Goal: Information Seeking & Learning: Check status

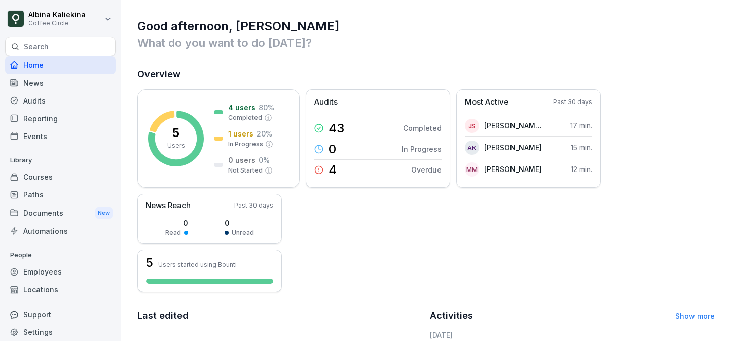
click at [44, 125] on div "Reporting" at bounding box center [60, 118] width 111 height 18
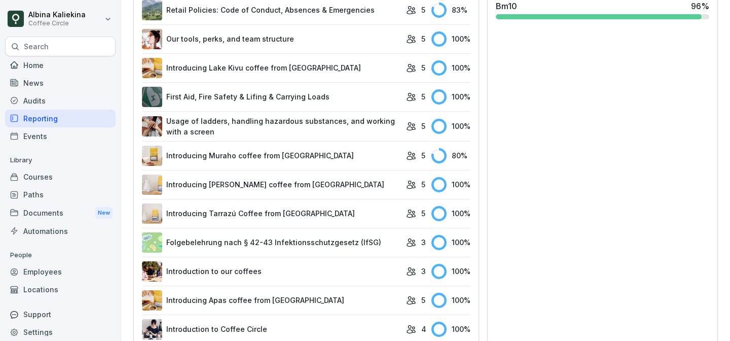
scroll to position [346, 0]
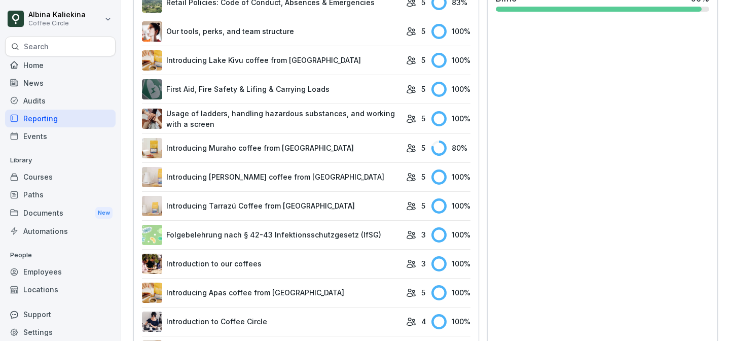
click at [288, 155] on link "Introducing Muraho coffee from [GEOGRAPHIC_DATA]" at bounding box center [271, 148] width 259 height 20
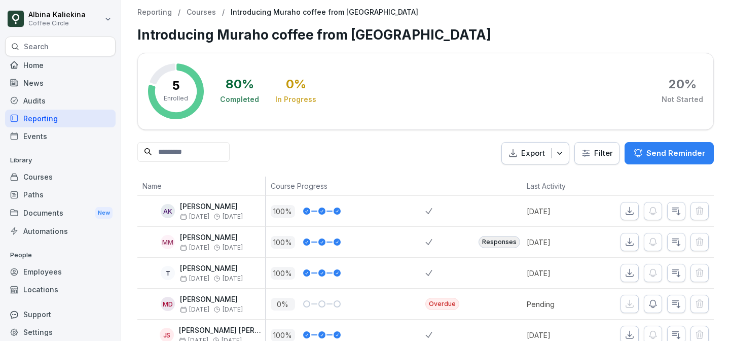
click at [199, 14] on p "Courses" at bounding box center [201, 12] width 29 height 9
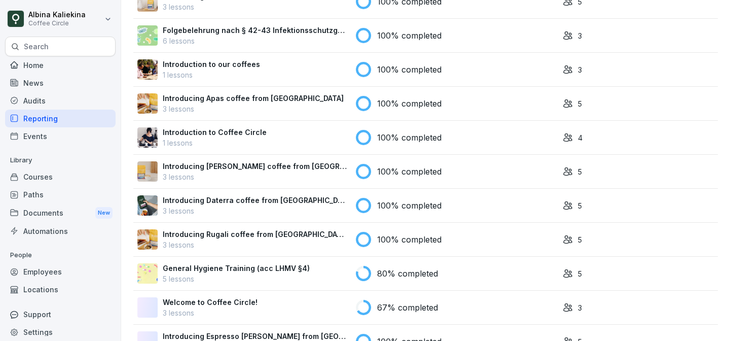
scroll to position [513, 0]
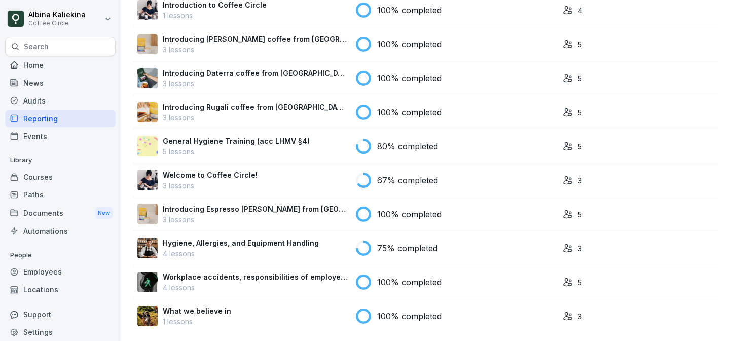
click at [448, 248] on div "75% completed" at bounding box center [455, 247] width 199 height 15
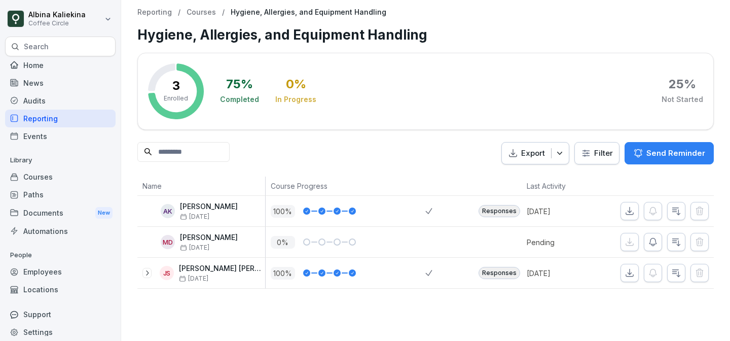
click at [189, 14] on p "Courses" at bounding box center [201, 12] width 29 height 9
